Goal: Browse casually

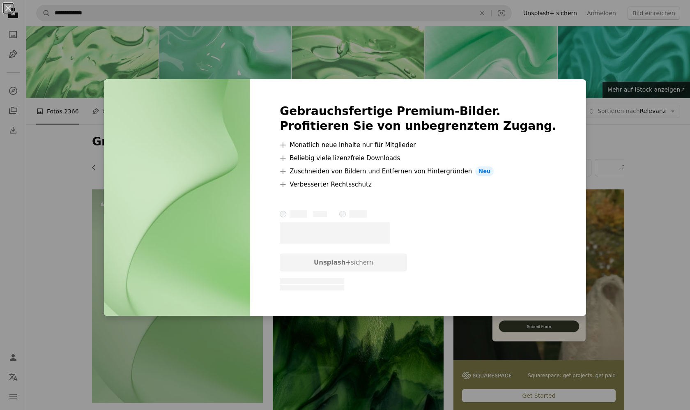
scroll to position [0, 218]
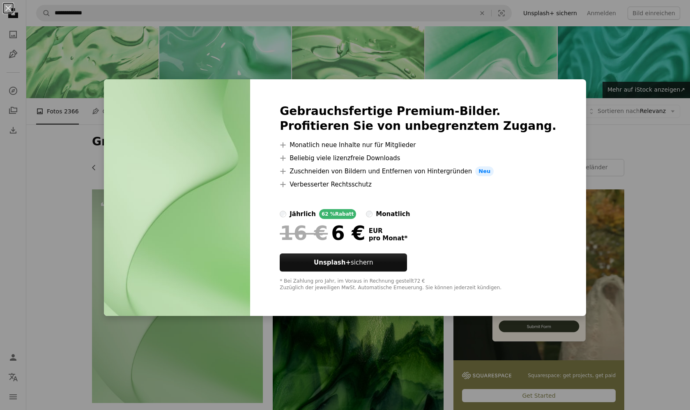
click at [102, 92] on div "An X shape Gebrauchsfertige Premium-Bilder. Profitieren Sie von unbegrenztem Zu…" at bounding box center [345, 205] width 690 height 410
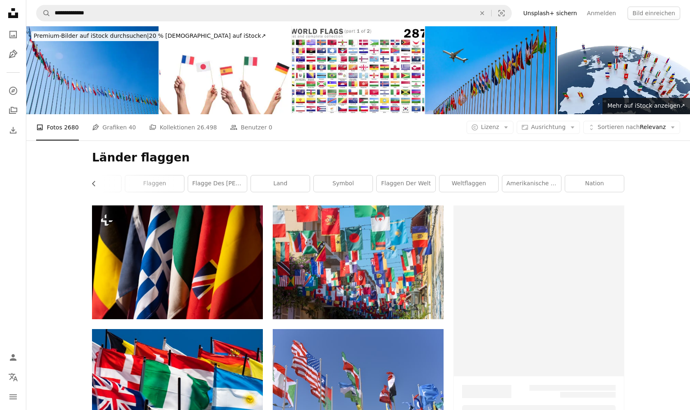
scroll to position [0, 30]
